Goal: Transaction & Acquisition: Purchase product/service

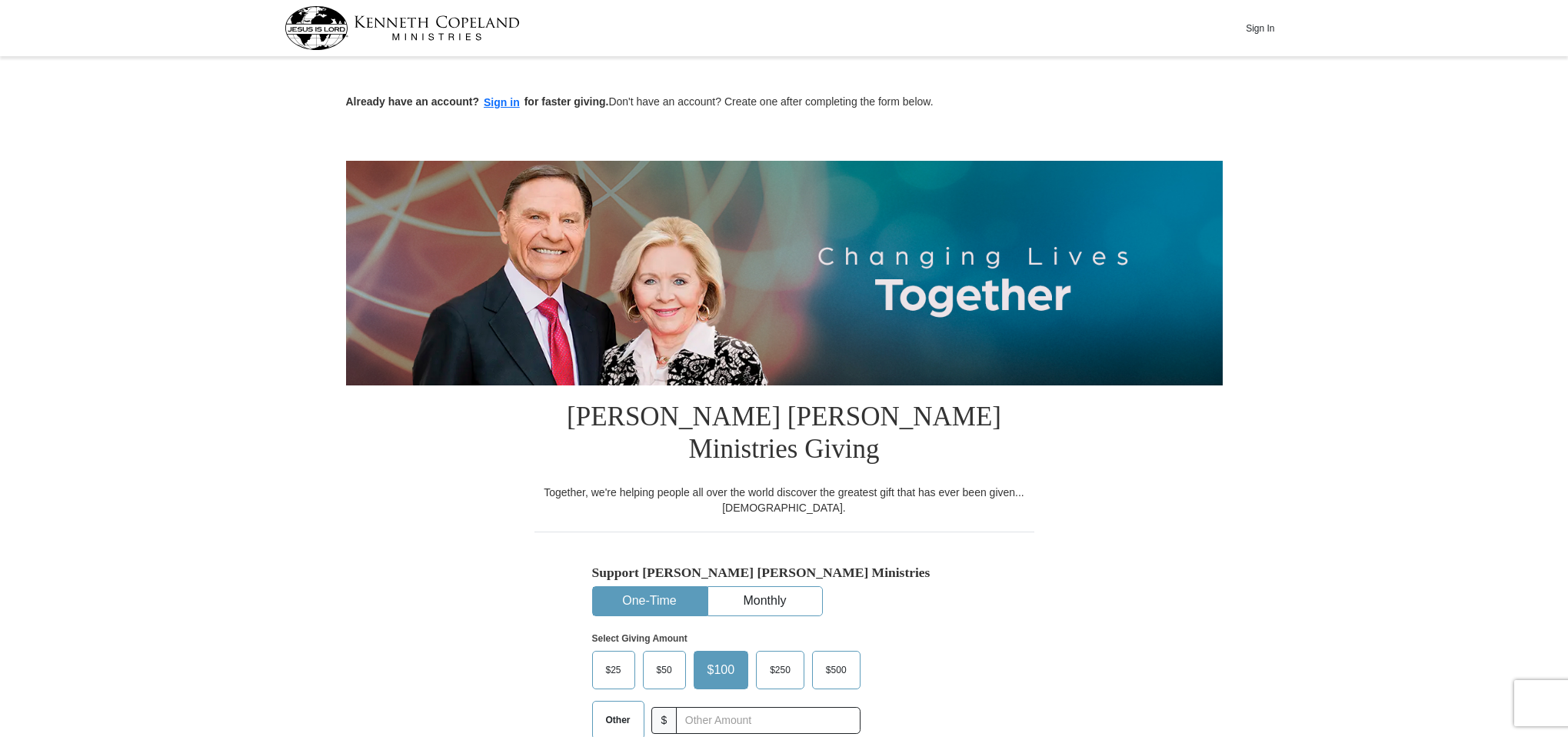
click at [828, 658] on span "$500" at bounding box center [836, 669] width 37 height 23
click at [0, 0] on input "$500" at bounding box center [0, 0] width 0 height 0
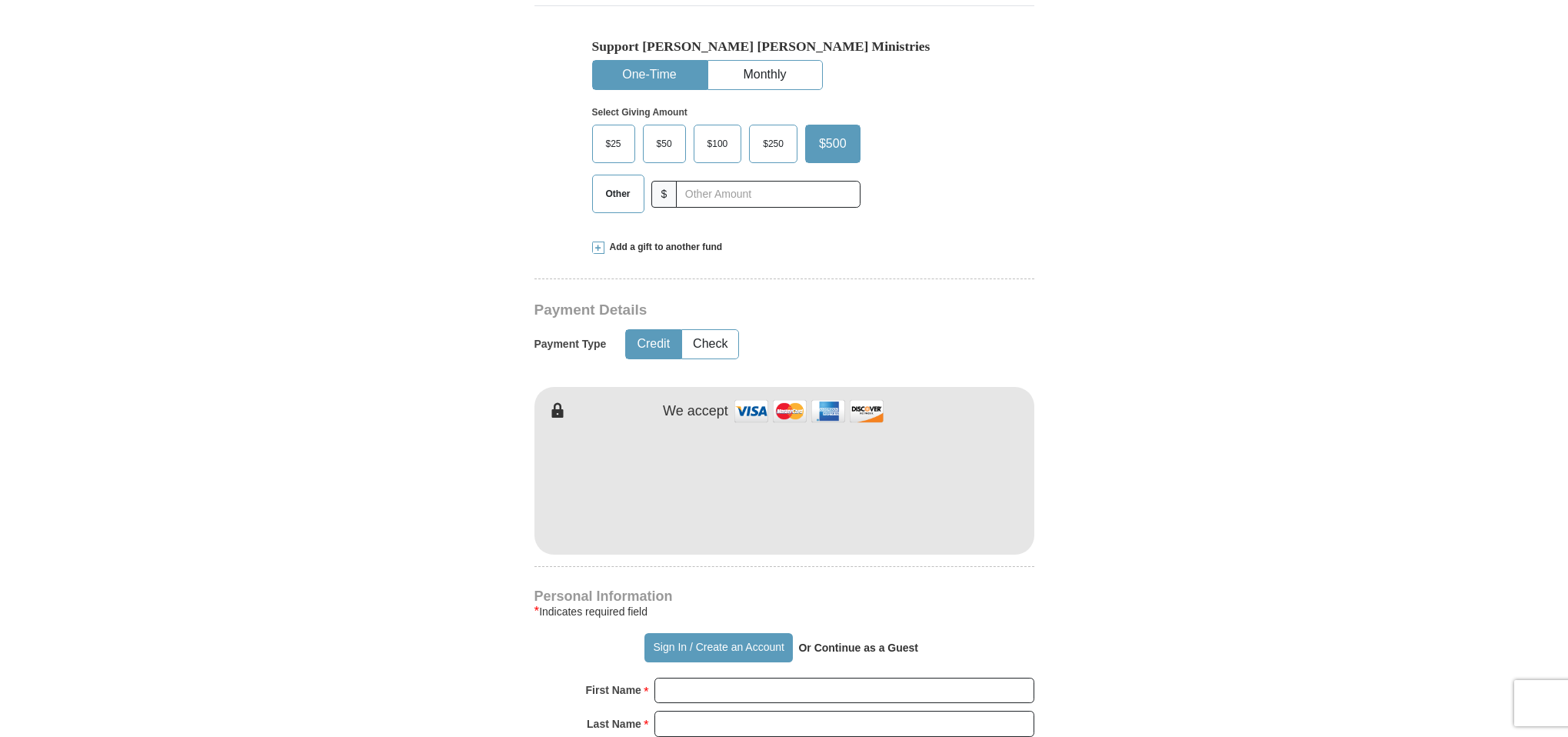
scroll to position [590, 0]
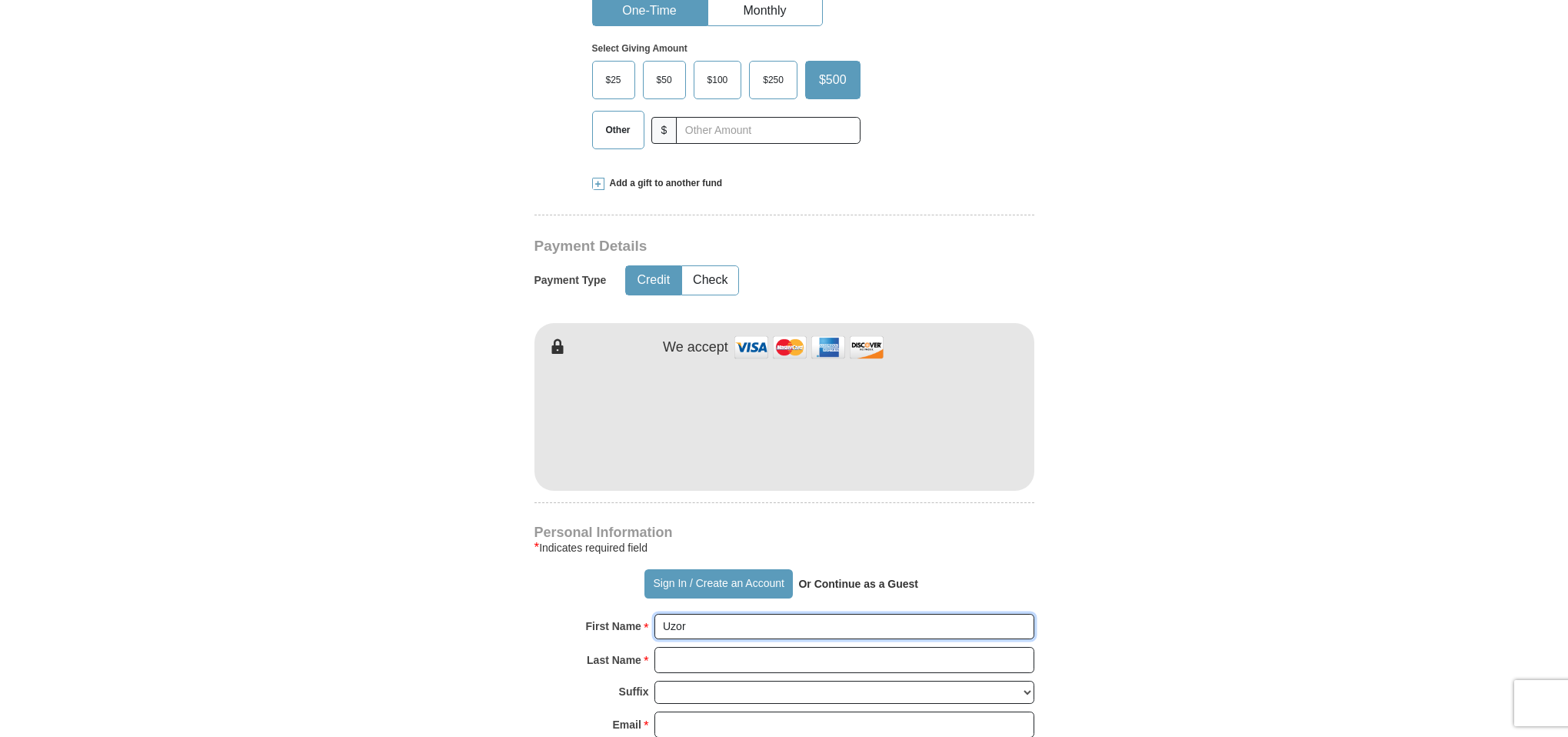
type input "Uzor"
type input "Okafor"
type input "i"
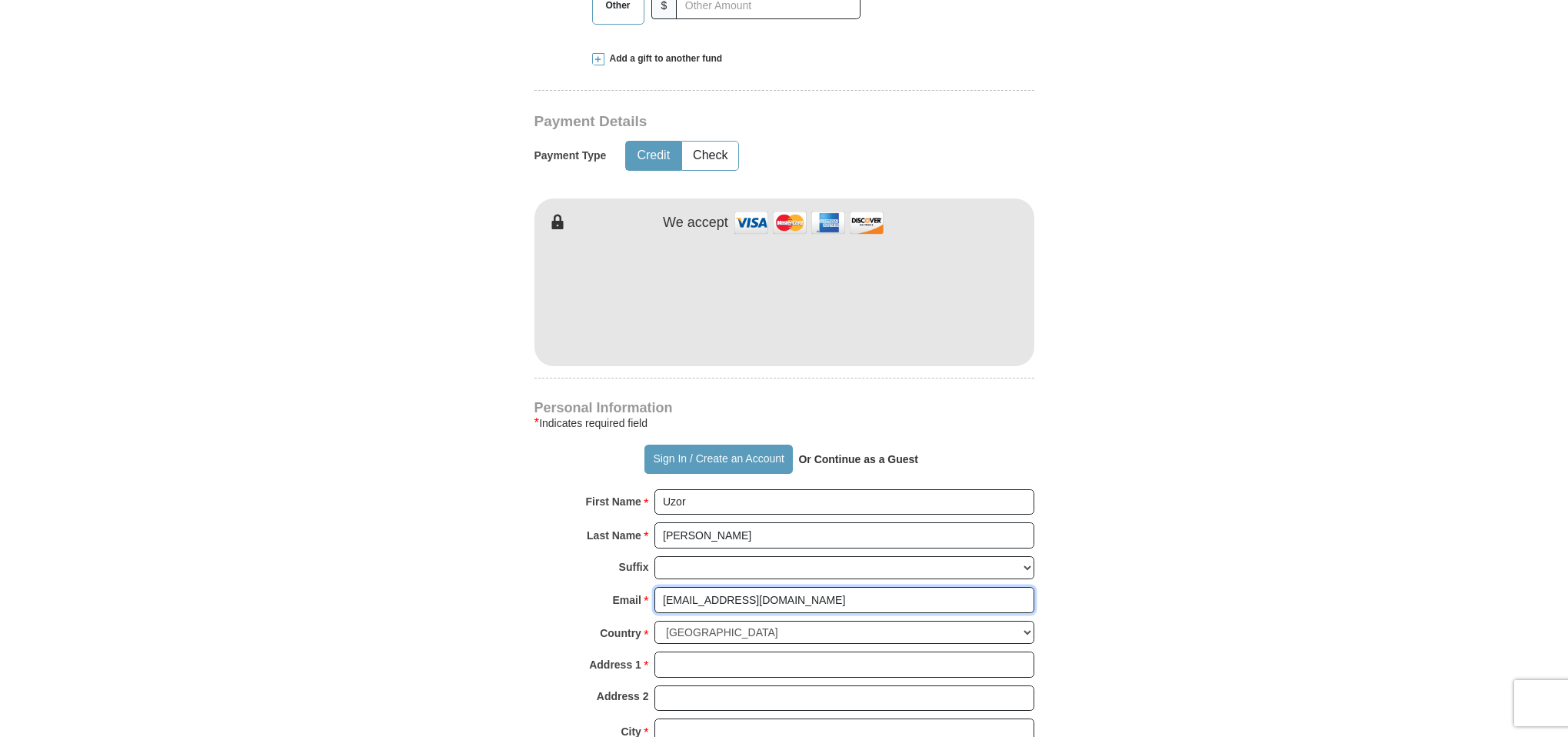
scroll to position [717, 0]
type input "uzbrown@yahoo.com"
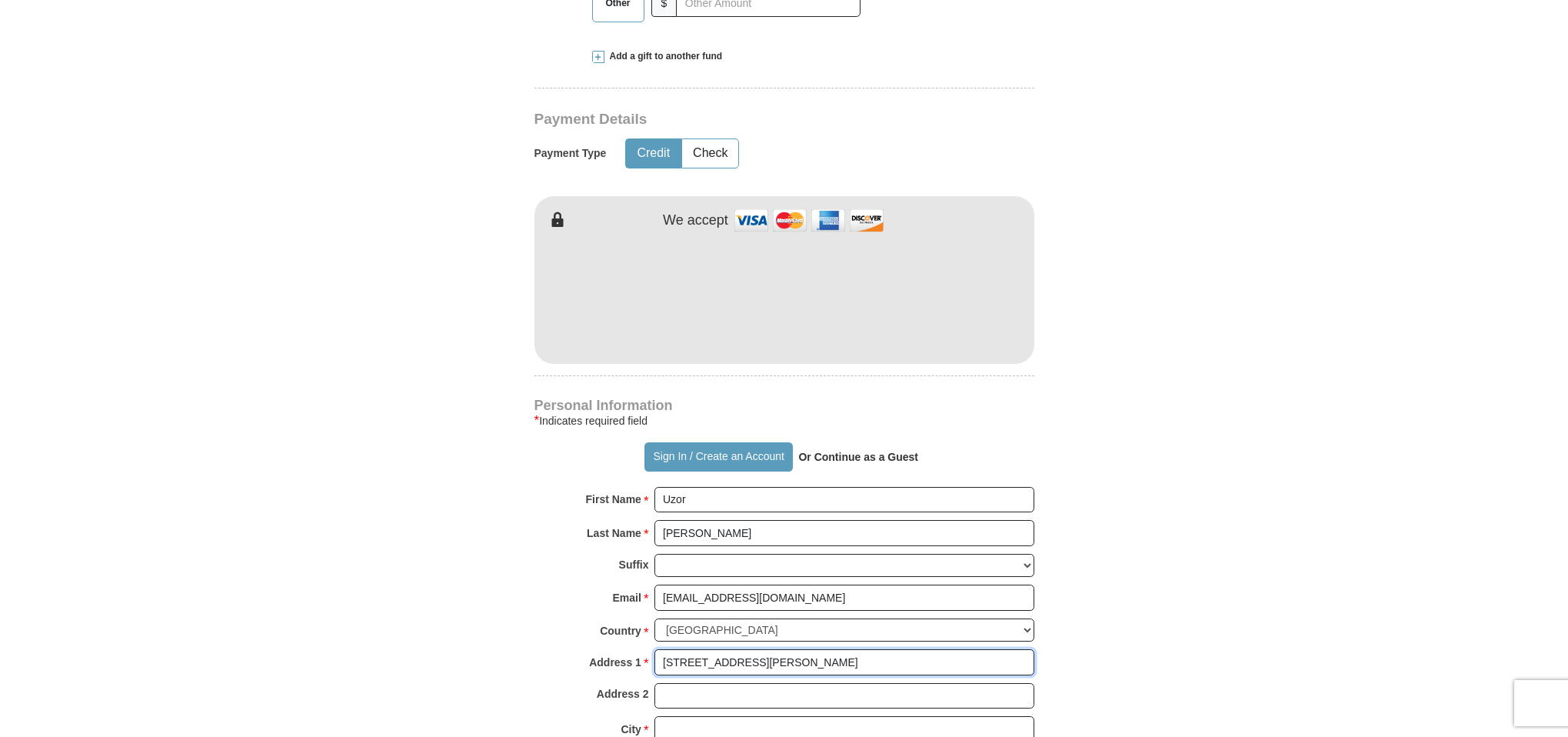
type input "11203 Misty Willow Lane"
type input "Tomball"
select select "[GEOGRAPHIC_DATA]"
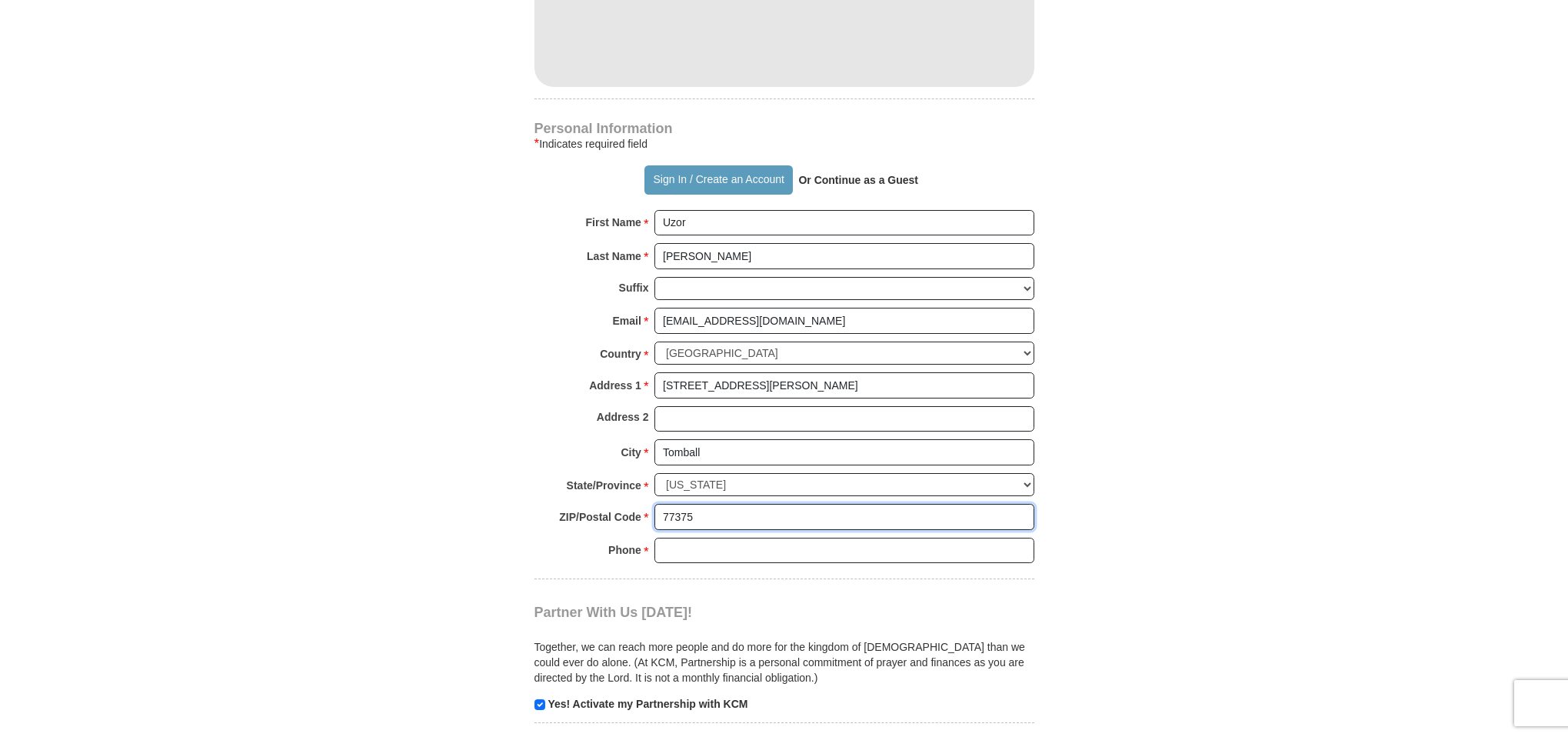
scroll to position [1003, 0]
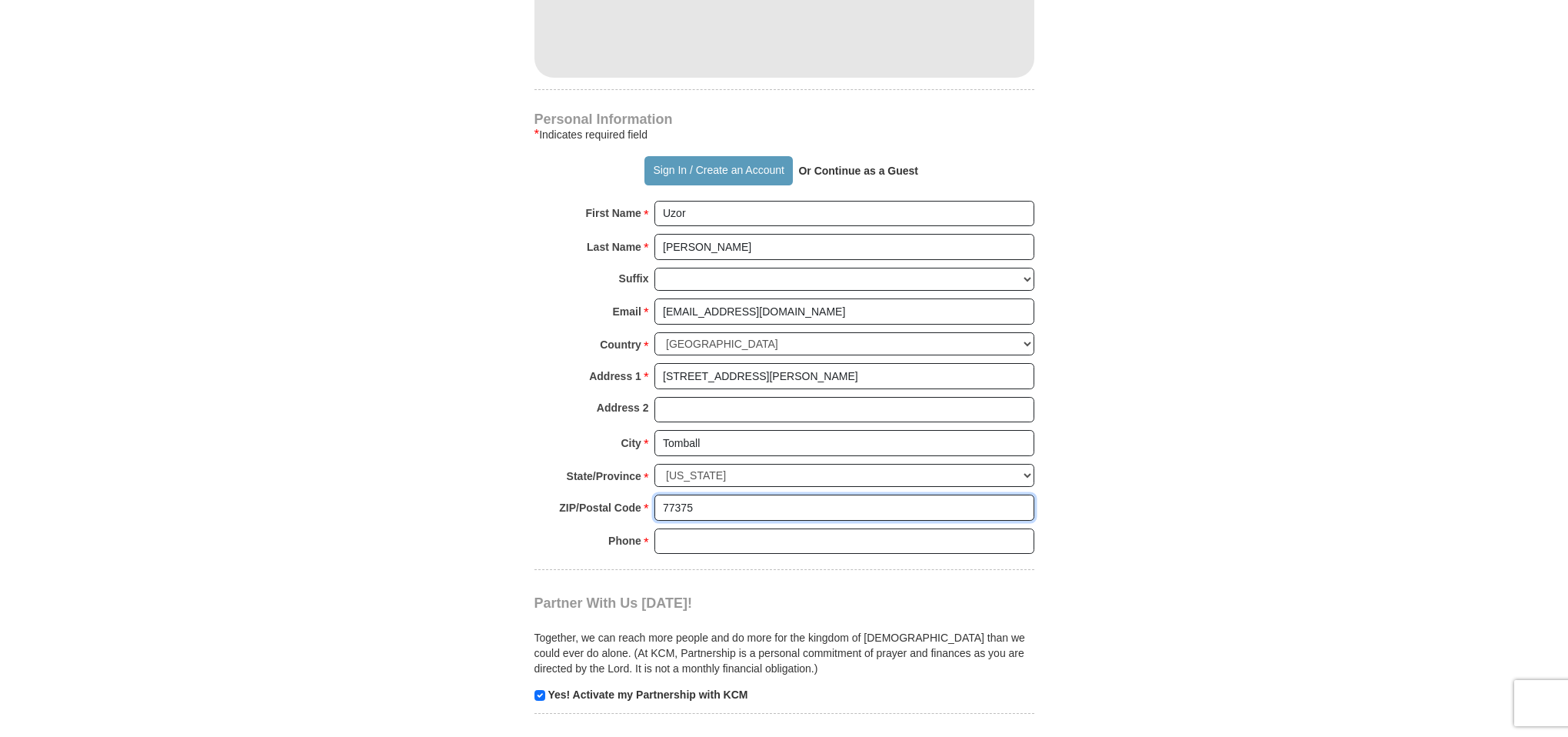
type input "77375"
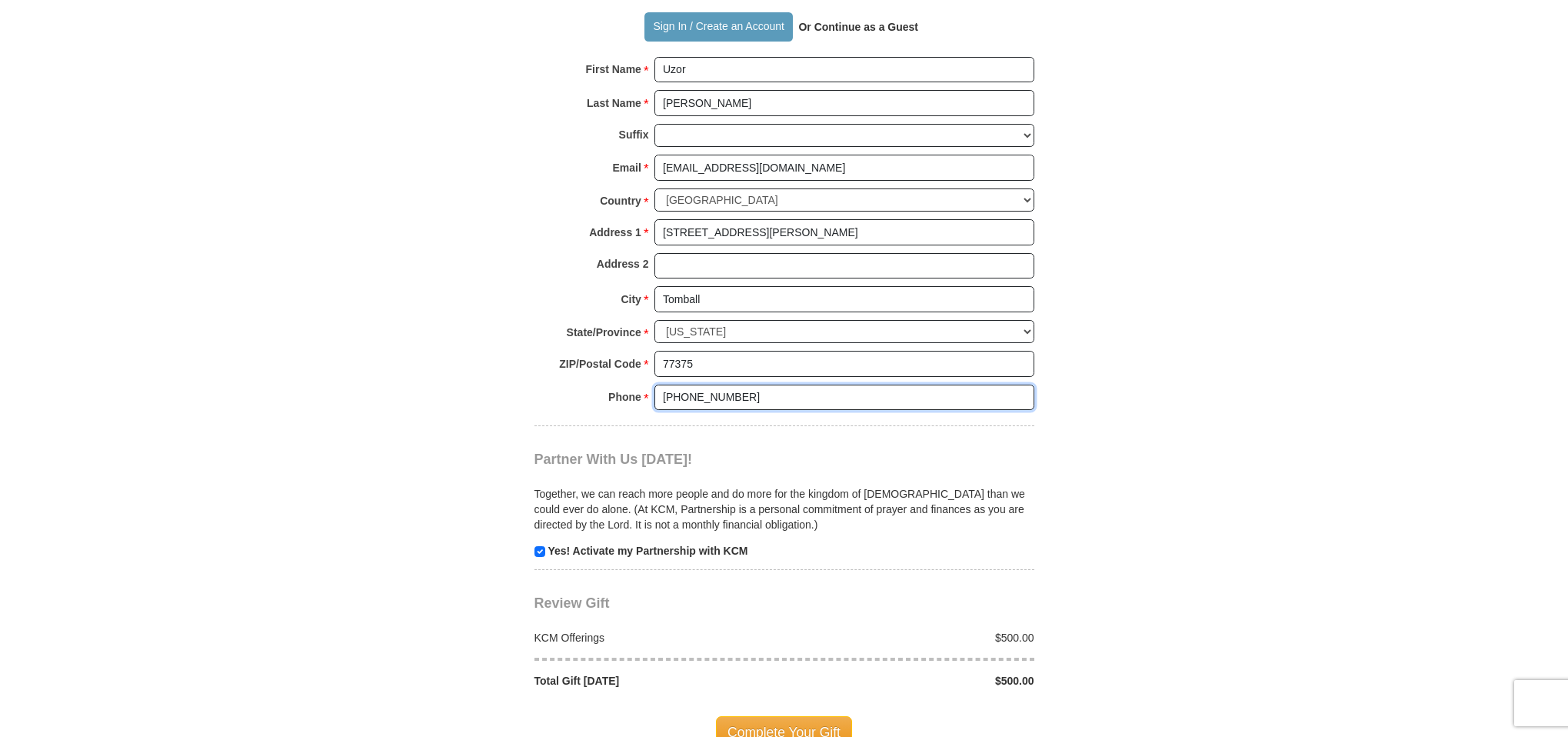
scroll to position [1156, 0]
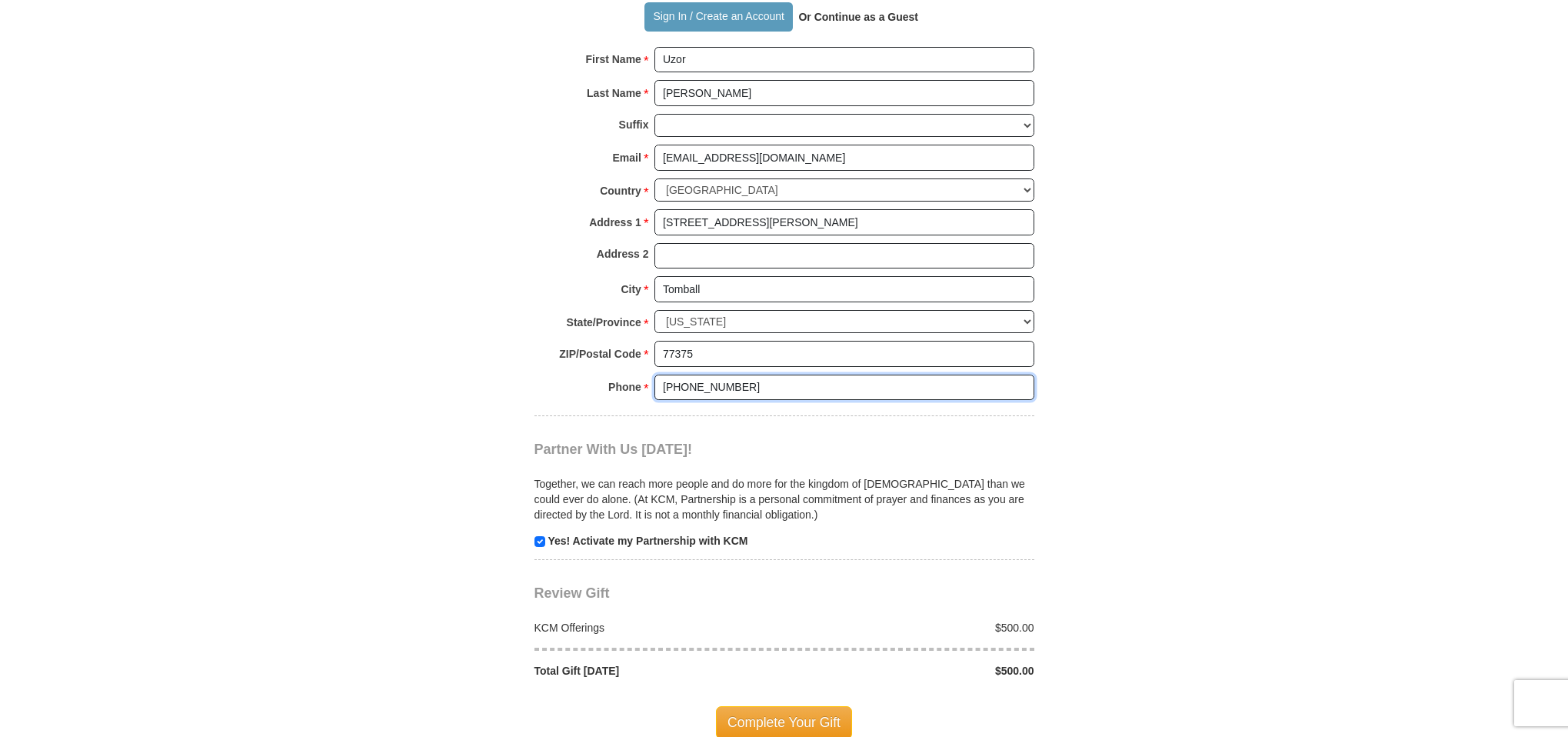
type input "[PHONE_NUMBER]"
click at [540, 536] on input "checkbox" at bounding box center [540, 541] width 11 height 11
checkbox input "false"
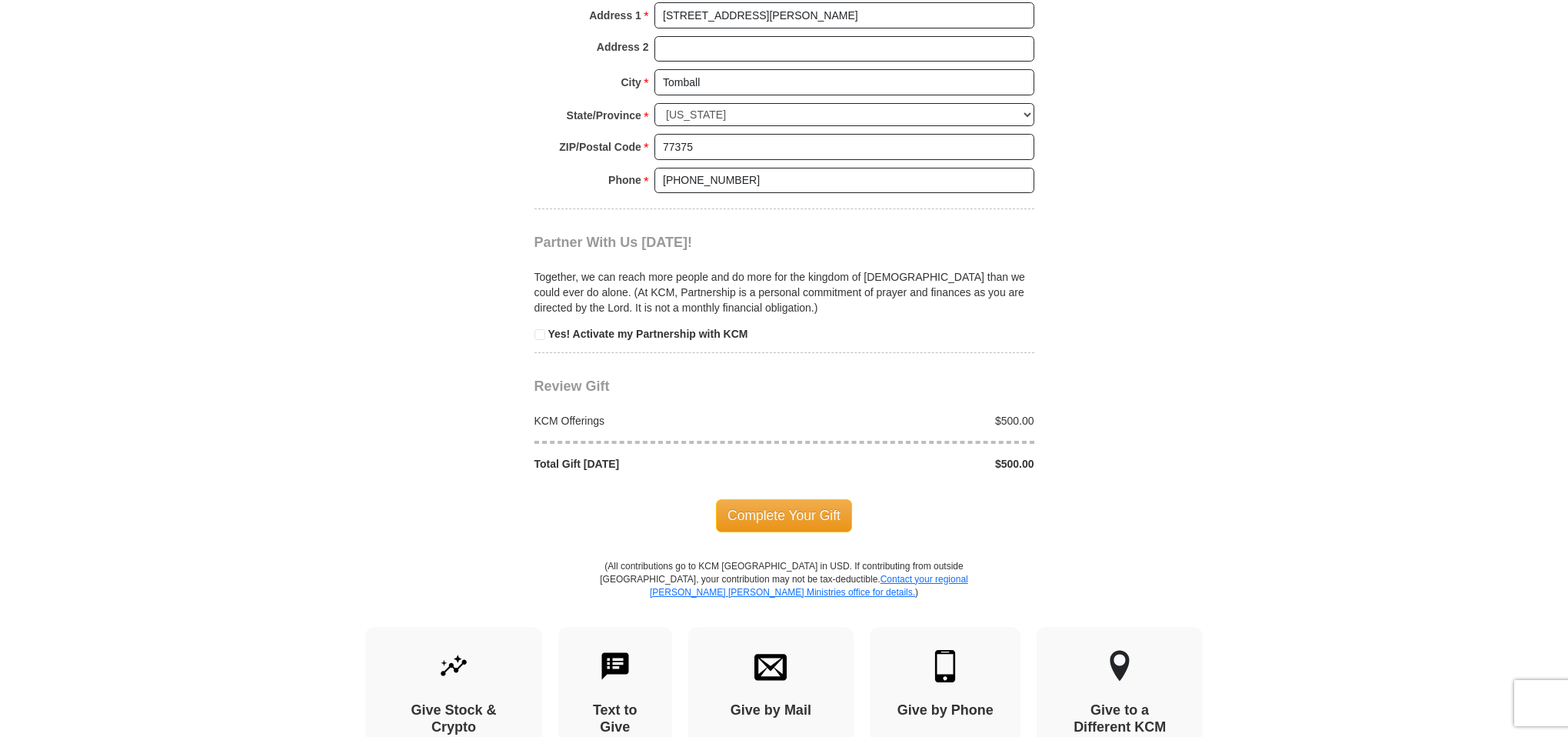
scroll to position [1364, 0]
click at [801, 498] on span "Complete Your Gift" at bounding box center [784, 515] width 136 height 32
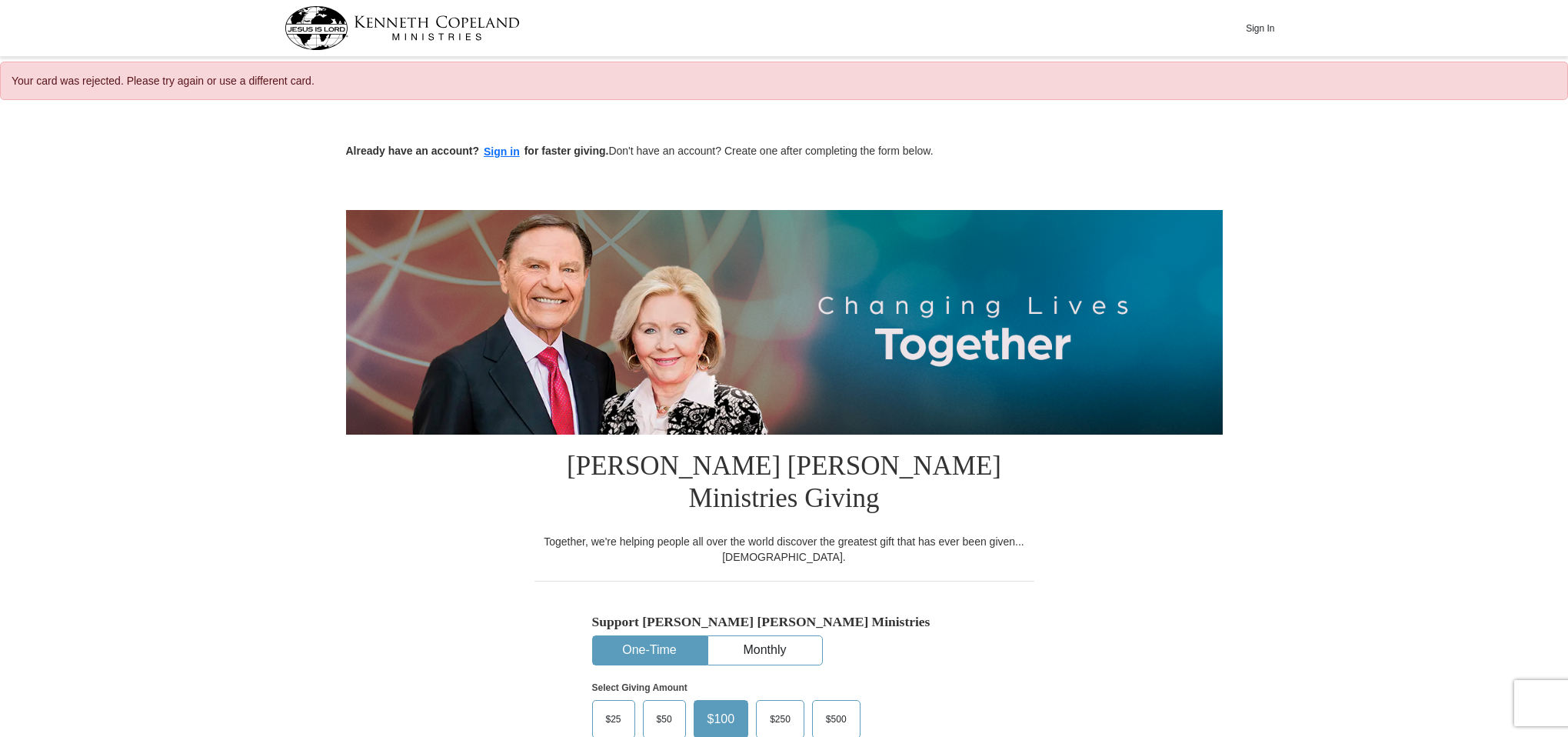
select select "[GEOGRAPHIC_DATA]"
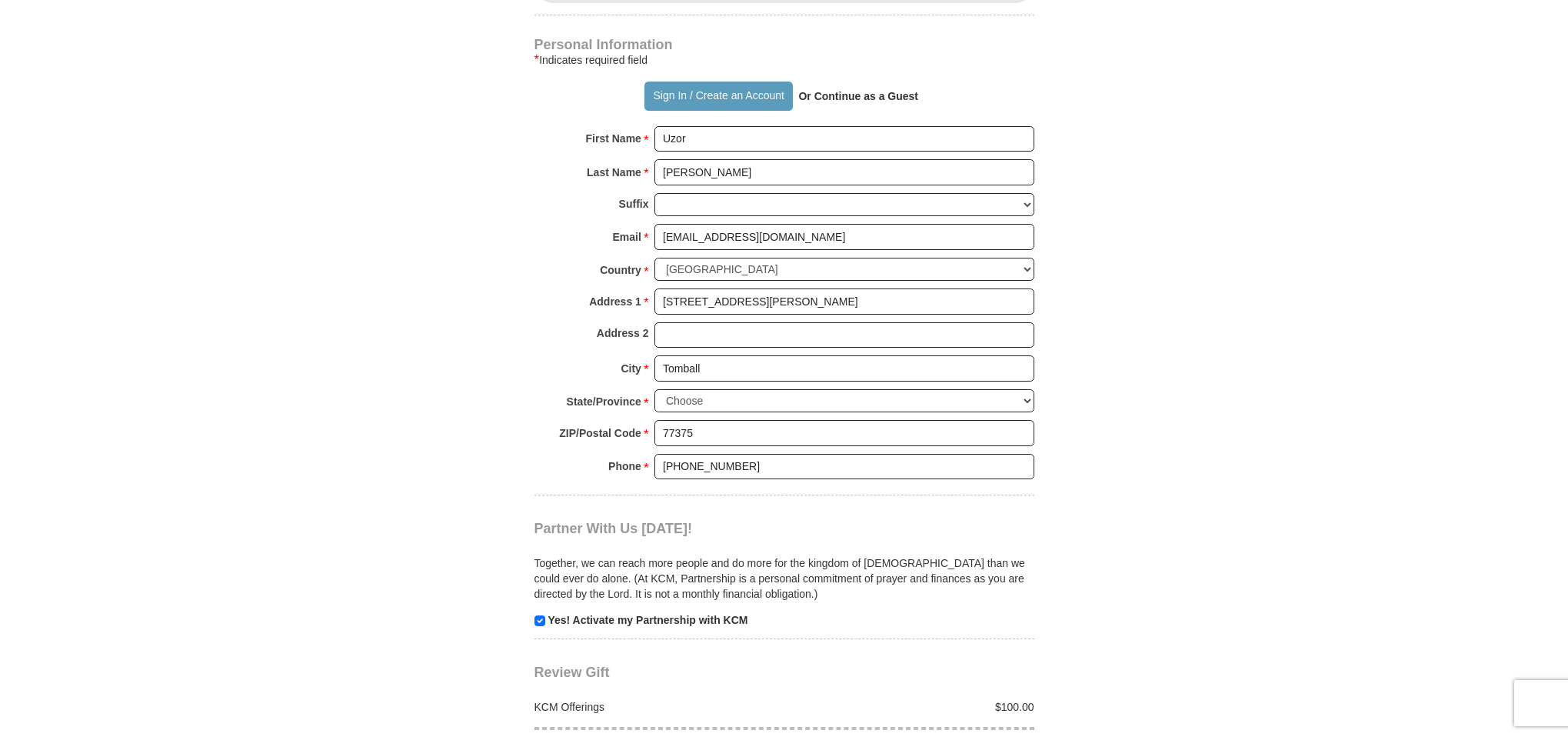
scroll to position [1128, 0]
click at [540, 615] on input "checkbox" at bounding box center [540, 620] width 11 height 11
checkbox input "false"
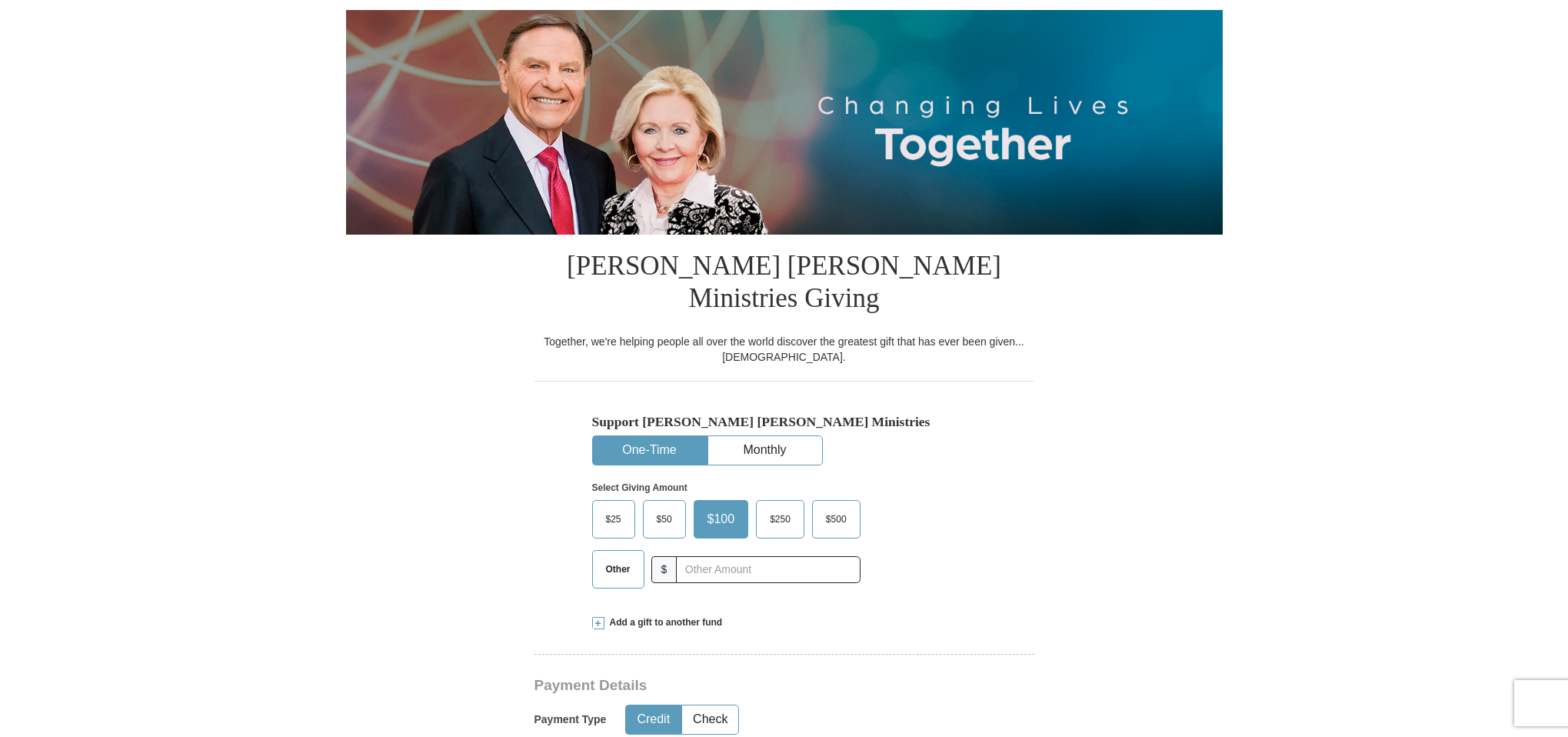
scroll to position [175, 0]
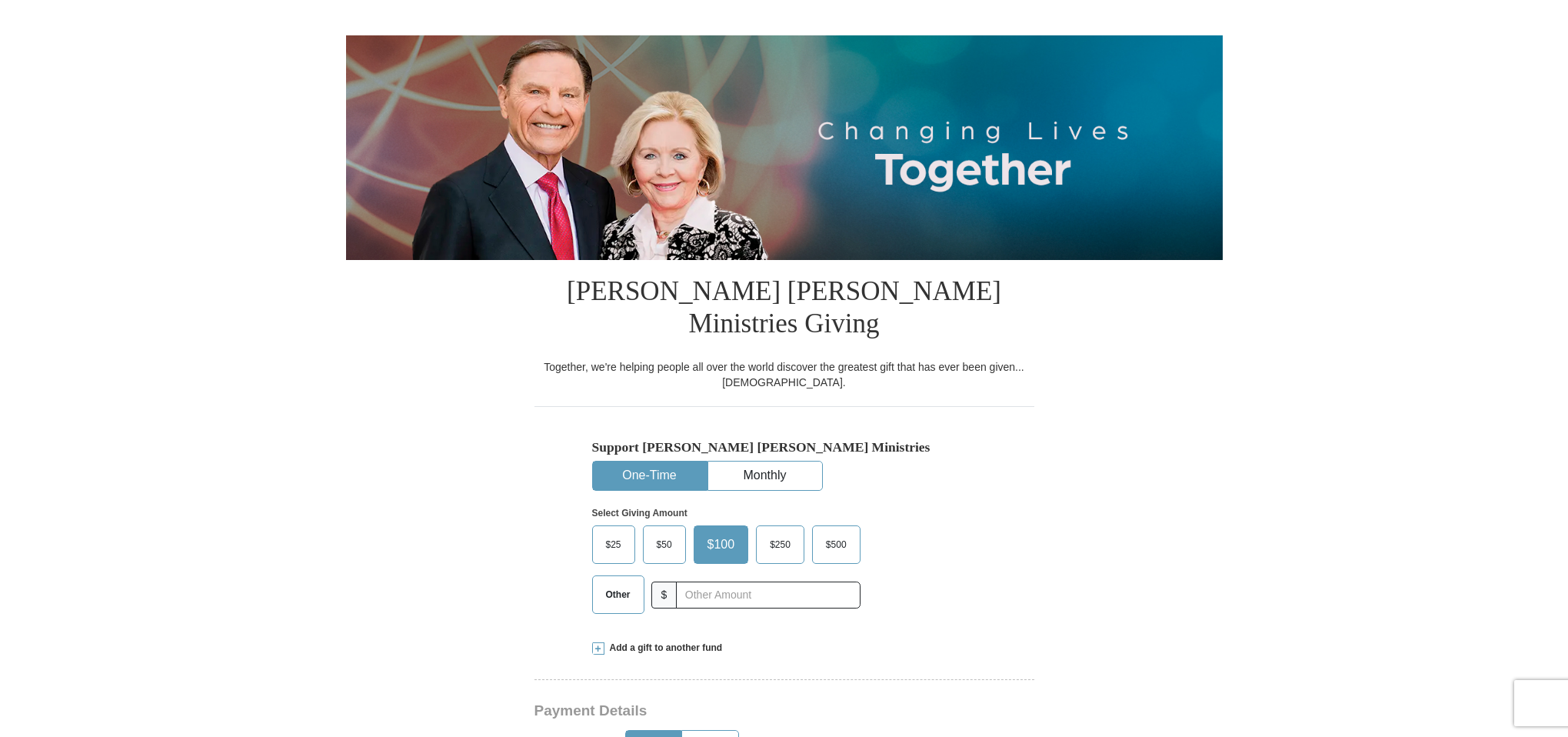
click at [846, 533] on span "$500" at bounding box center [836, 544] width 37 height 23
click at [0, 0] on input "$500" at bounding box center [0, 0] width 0 height 0
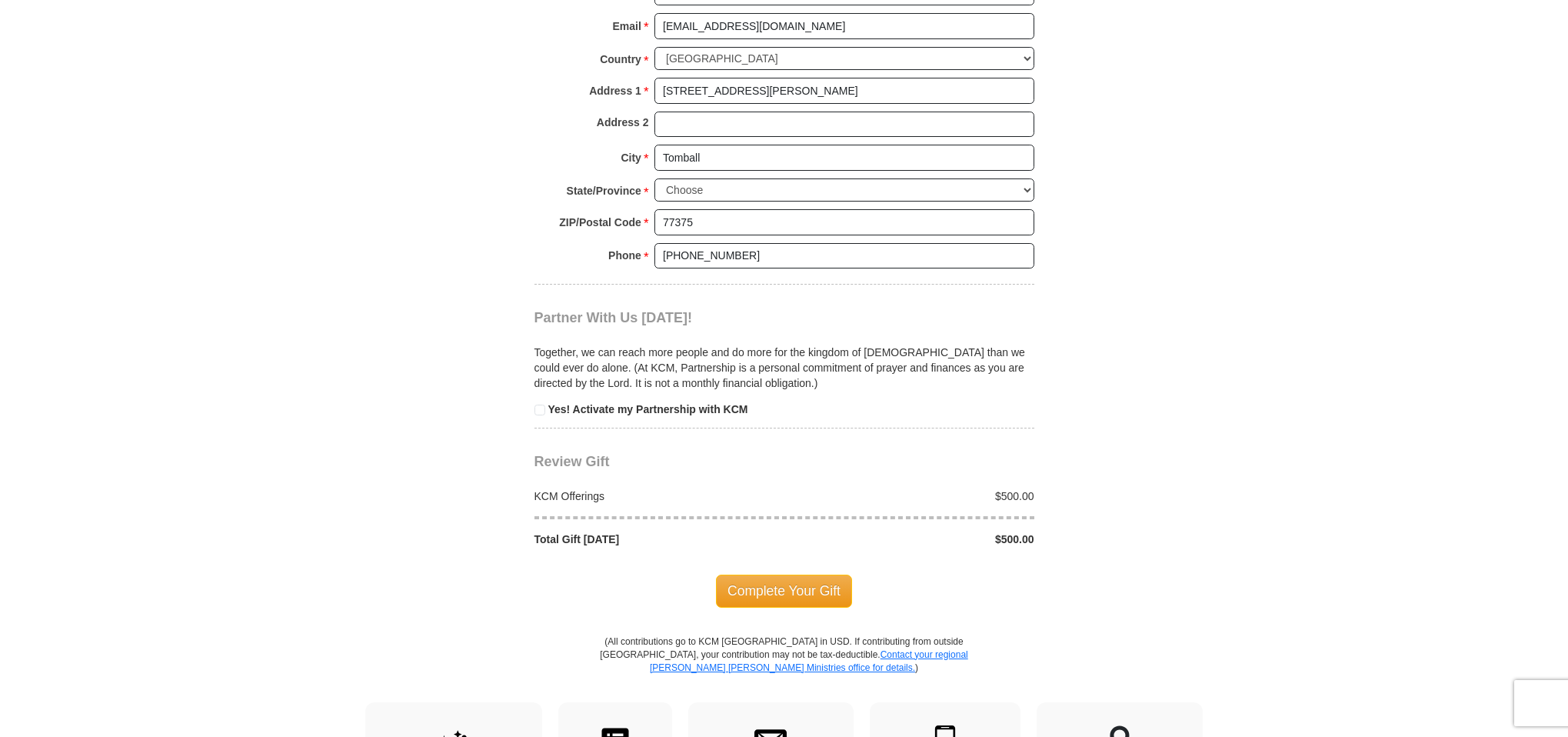
scroll to position [1347, 0]
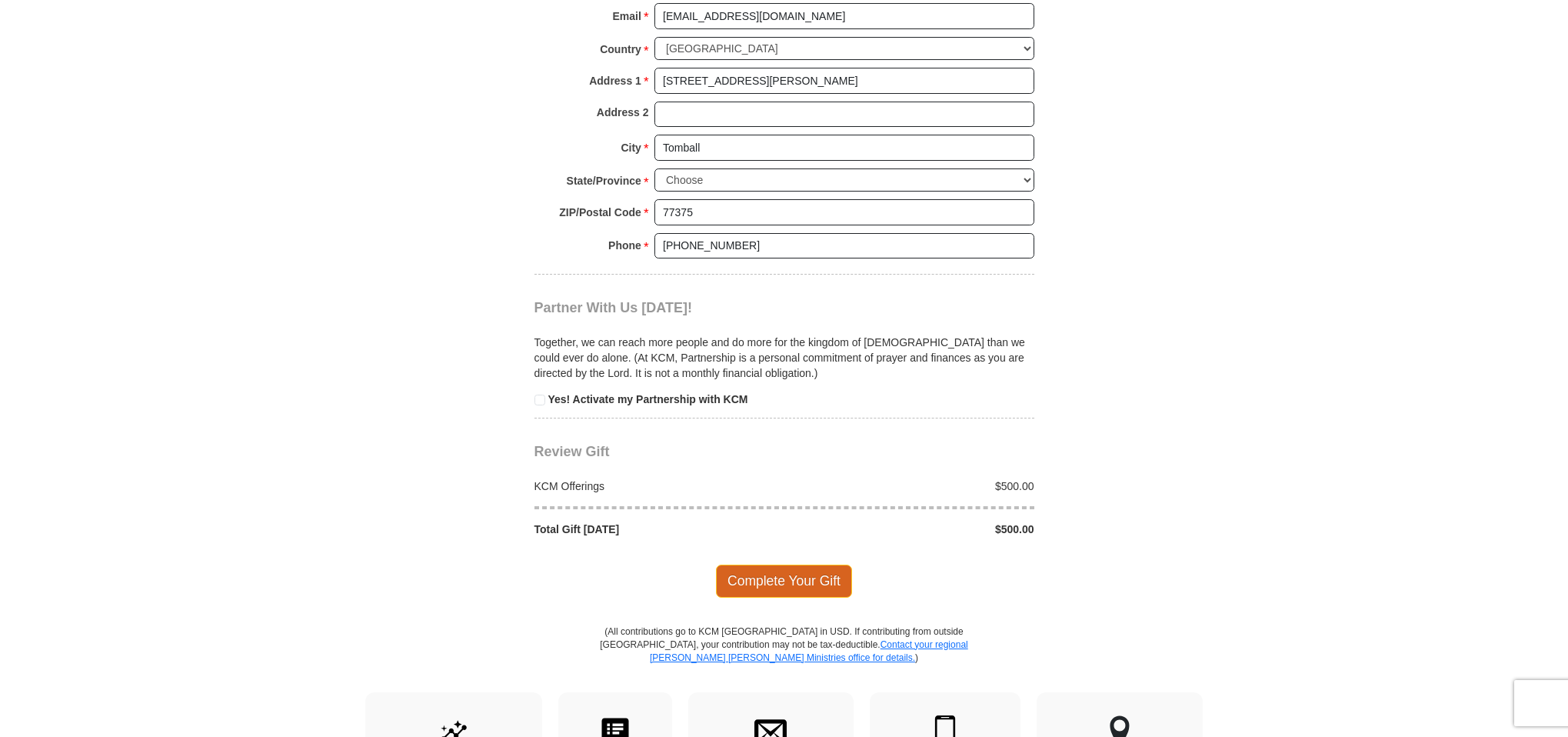
click at [829, 565] on span "Complete Your Gift" at bounding box center [784, 581] width 136 height 32
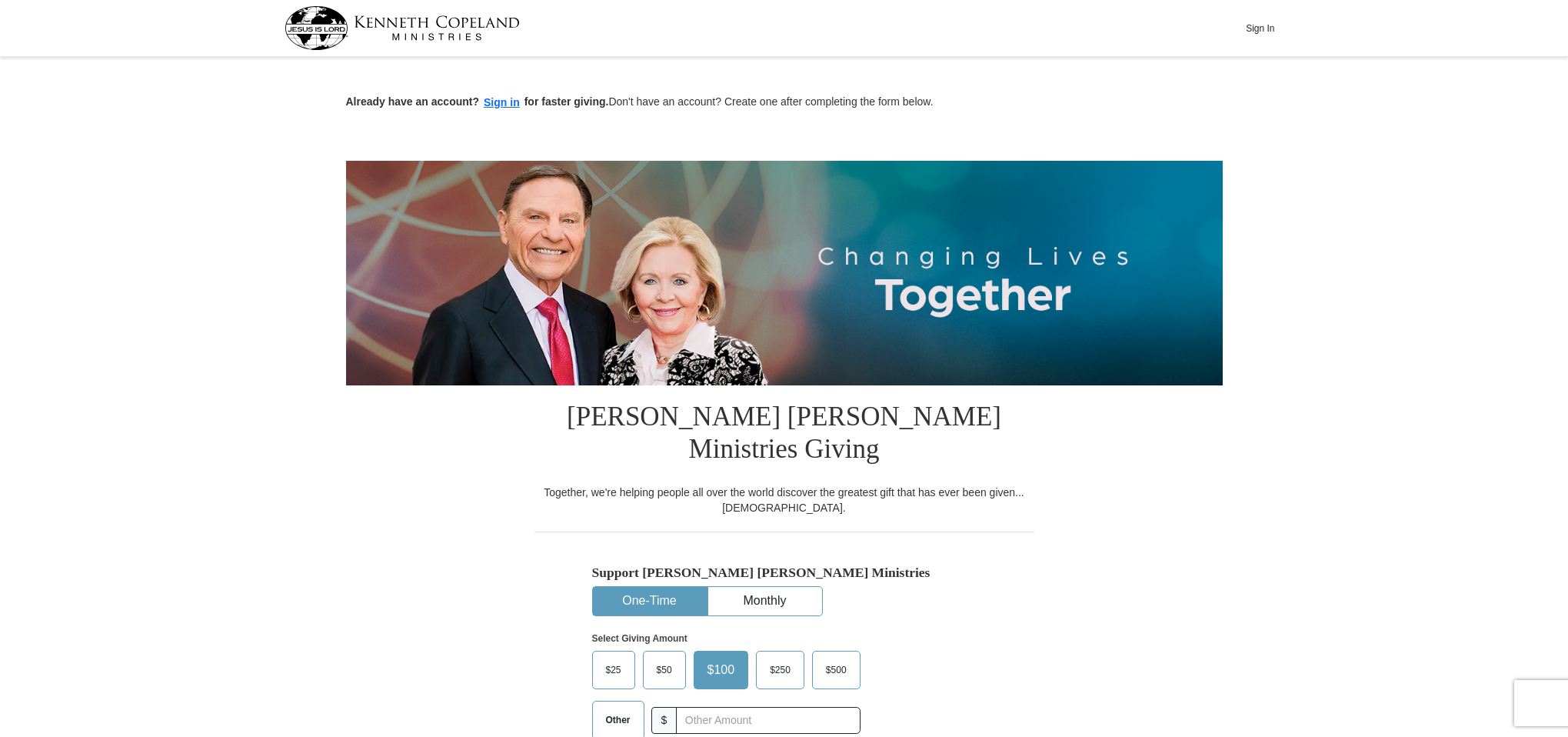
click at [823, 658] on span "$500" at bounding box center [836, 669] width 37 height 23
click at [0, 0] on input "$500" at bounding box center [0, 0] width 0 height 0
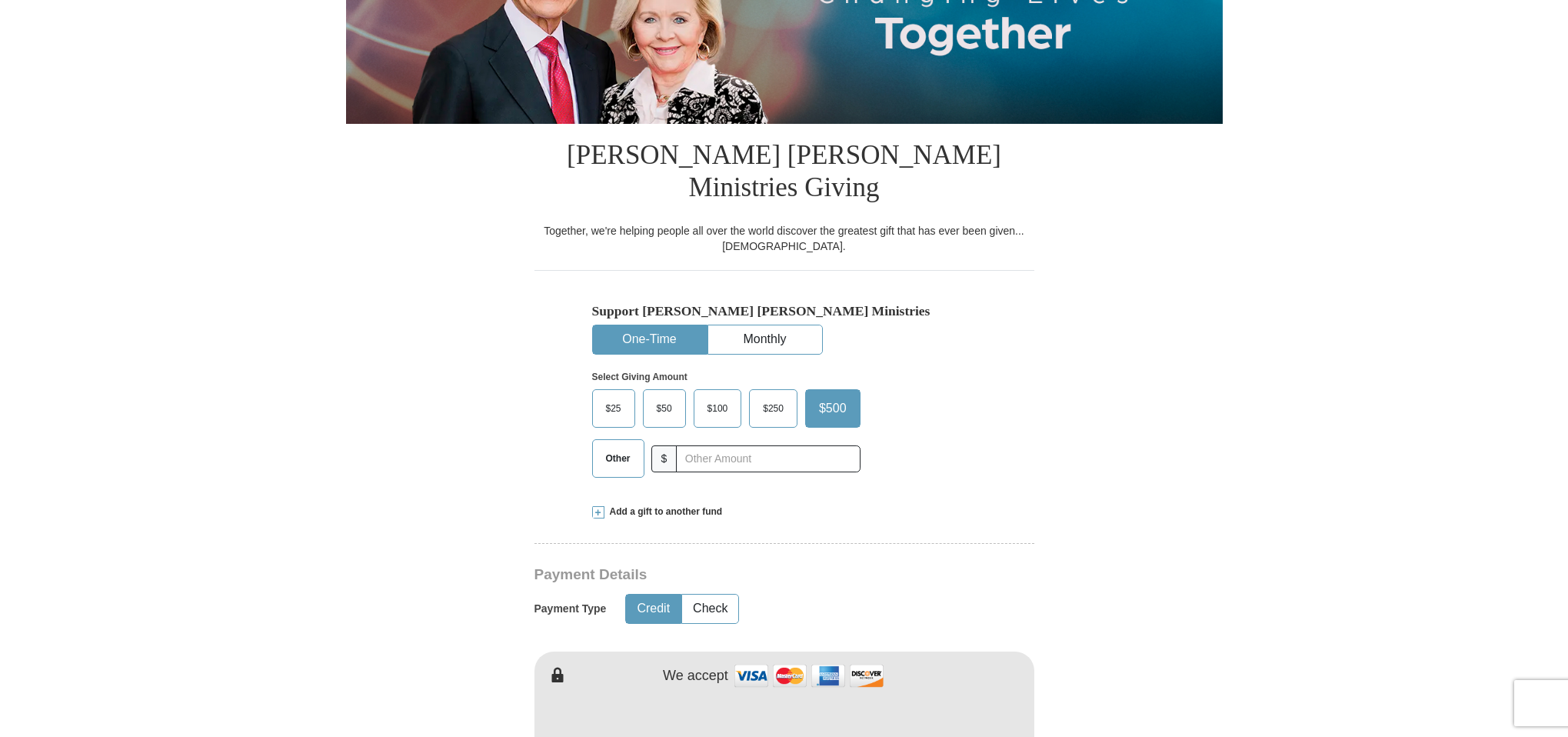
scroll to position [263, 0]
